Goal: Task Accomplishment & Management: Complete application form

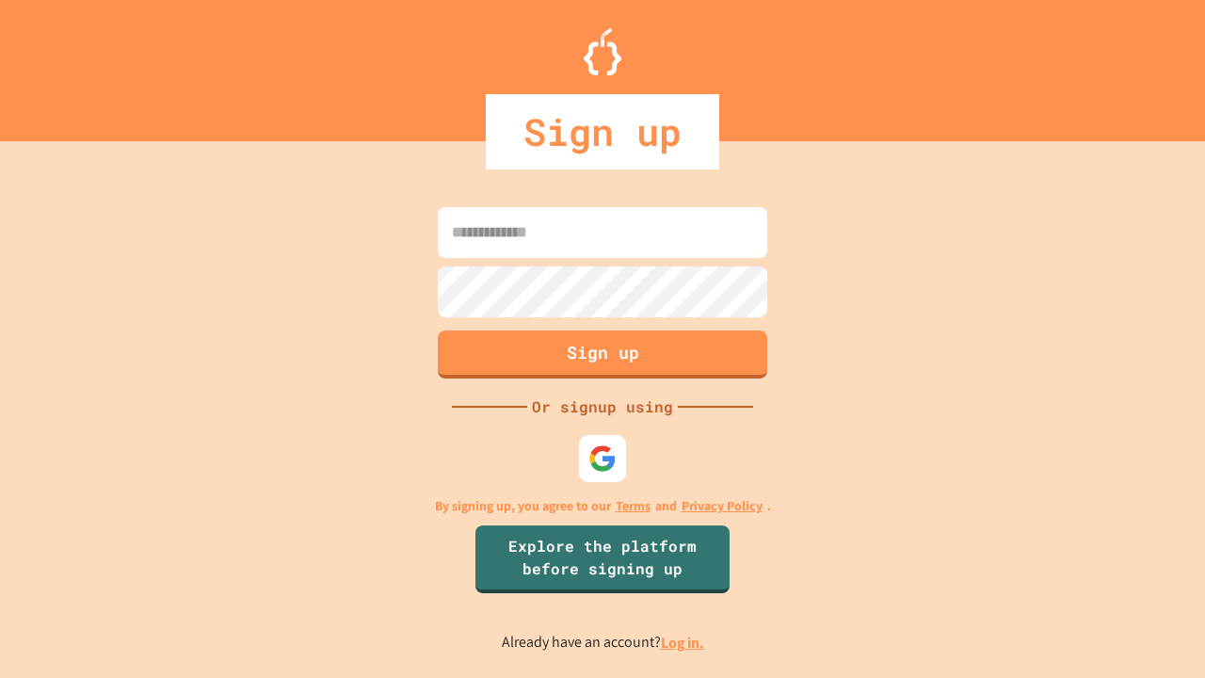
click at [683, 642] on link "Log in." at bounding box center [682, 643] width 43 height 20
